Goal: Task Accomplishment & Management: Complete application form

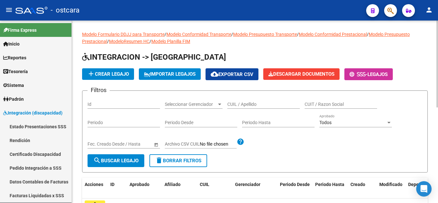
click at [245, 103] on input "CUIL / Apellido" at bounding box center [263, 104] width 72 height 5
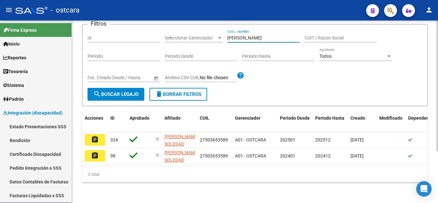
scroll to position [72, 0]
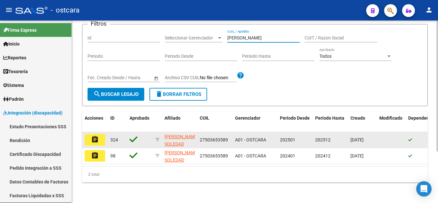
type input "[PERSON_NAME]"
click at [96, 136] on mat-icon "assignment" at bounding box center [95, 140] width 8 height 8
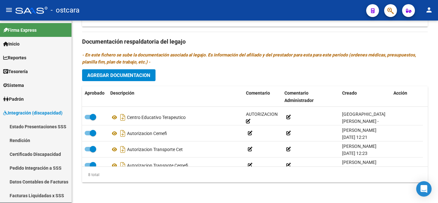
scroll to position [71, 0]
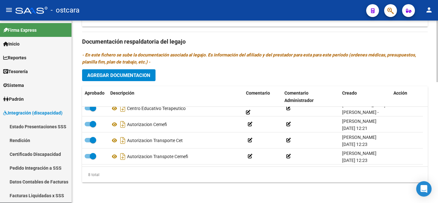
click at [116, 74] on span "Agregar Documentacion" at bounding box center [118, 75] width 63 height 6
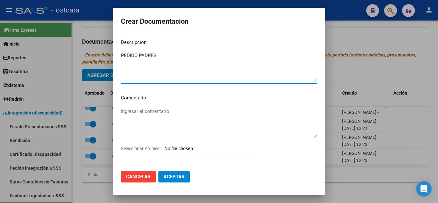
type textarea "PEDIDO PADRES"
click at [177, 148] on input "Seleccionar Archivo" at bounding box center [206, 149] width 85 height 6
click at [186, 149] on input "Seleccionar Archivo" at bounding box center [206, 149] width 85 height 6
type input "C:\fakepath\[PERSON_NAME] PADRES 10092025.pdf"
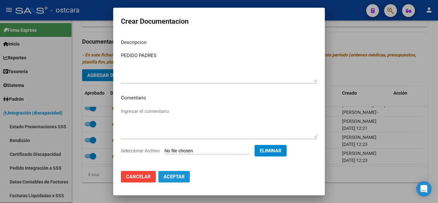
click at [174, 179] on span "Aceptar" at bounding box center [173, 177] width 21 height 6
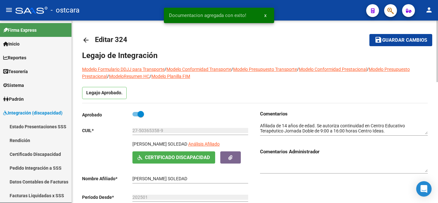
scroll to position [0, 0]
